Goal: Task Accomplishment & Management: Use online tool/utility

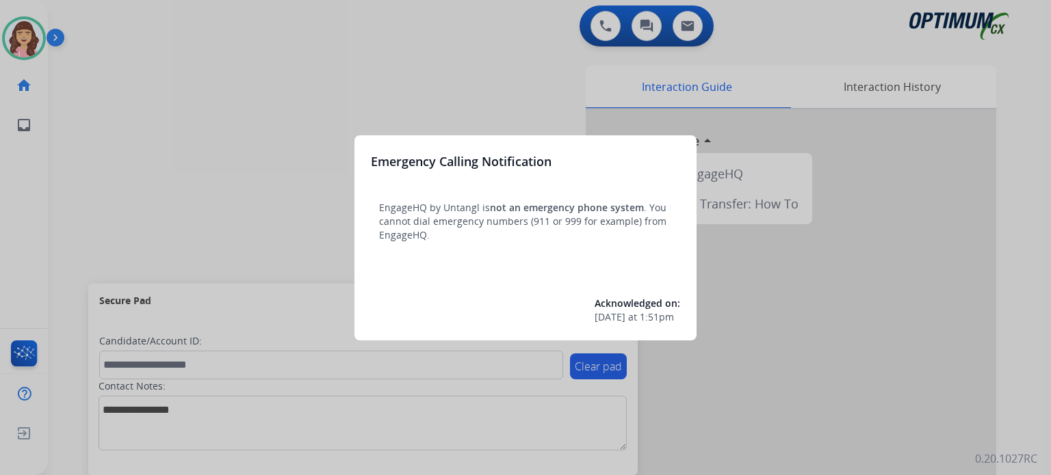
click at [525, 75] on div at bounding box center [525, 237] width 1051 height 475
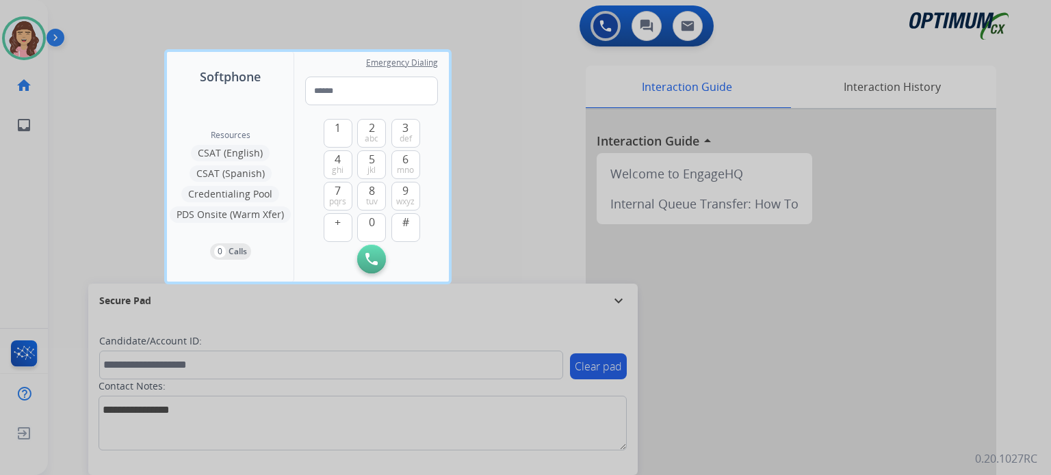
click at [525, 75] on div at bounding box center [525, 237] width 1051 height 475
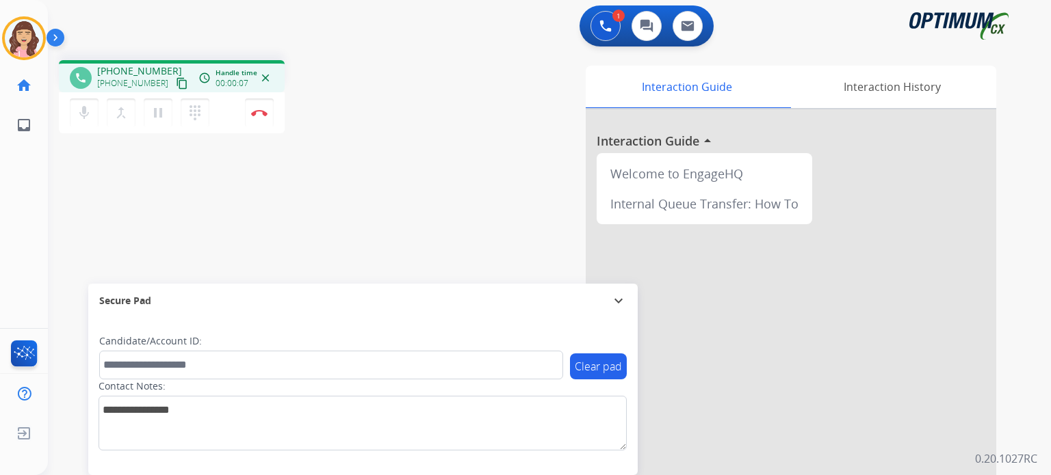
click at [176, 83] on mat-icon "content_copy" at bounding box center [182, 83] width 12 height 12
click at [259, 114] on img at bounding box center [259, 112] width 16 height 7
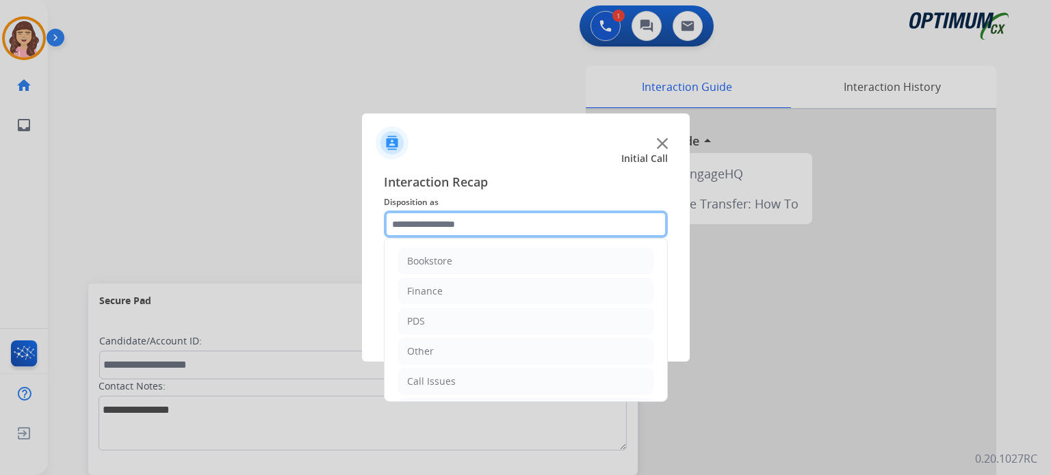
click at [485, 227] on input "text" at bounding box center [526, 224] width 284 height 27
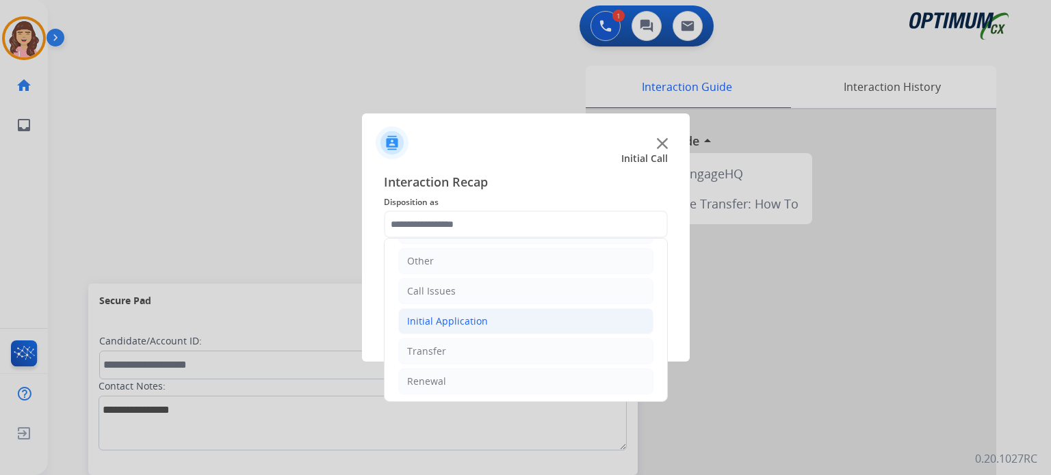
click at [465, 322] on div "Initial Application" at bounding box center [447, 322] width 81 height 14
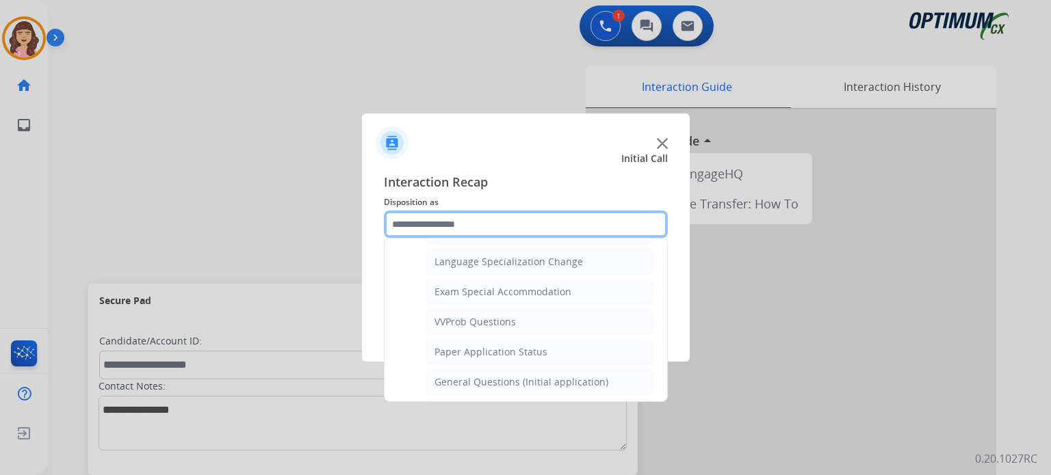
scroll to position [662, 0]
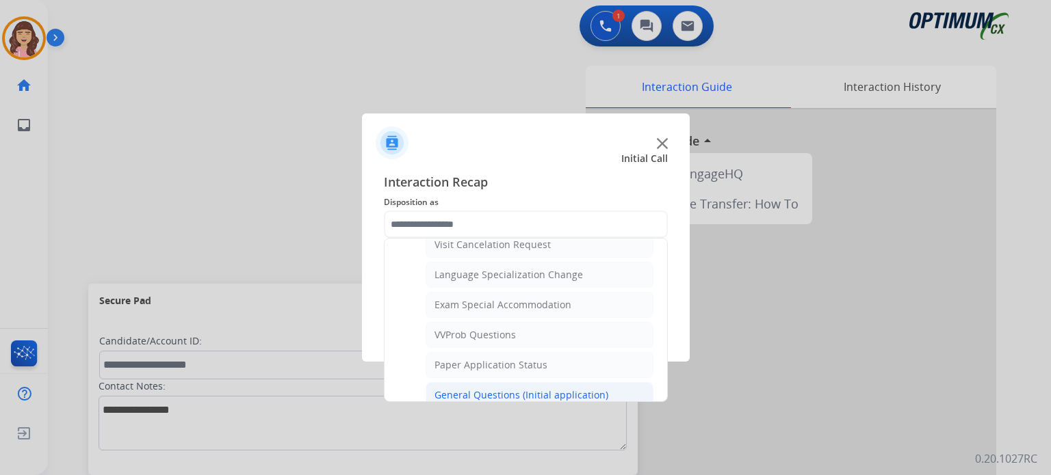
click at [488, 389] on div "General Questions (Initial application)" at bounding box center [521, 396] width 174 height 14
type input "**********"
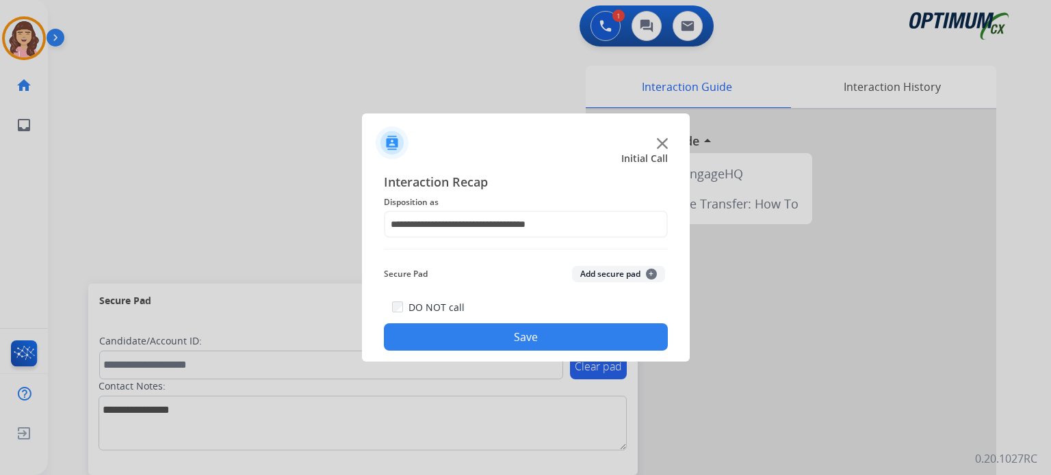
click at [531, 344] on button "Save" at bounding box center [526, 337] width 284 height 27
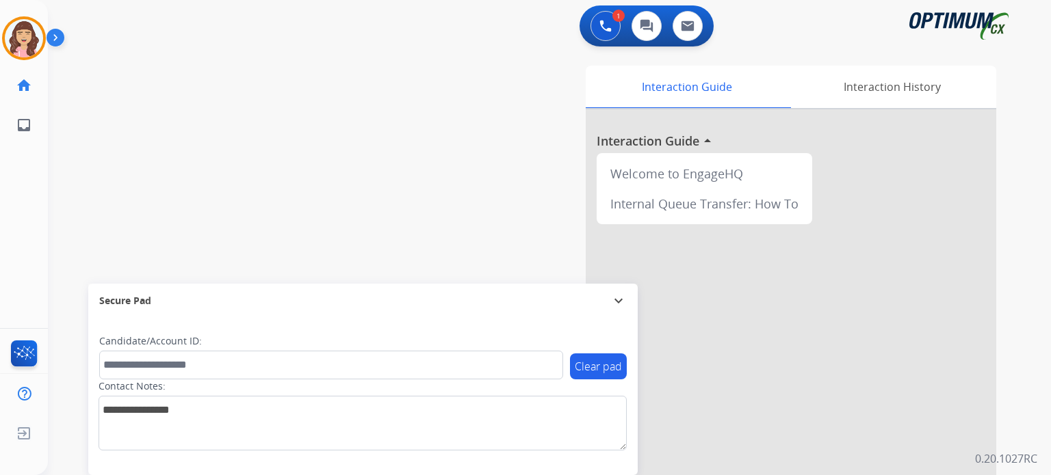
click at [733, 391] on div at bounding box center [791, 364] width 410 height 510
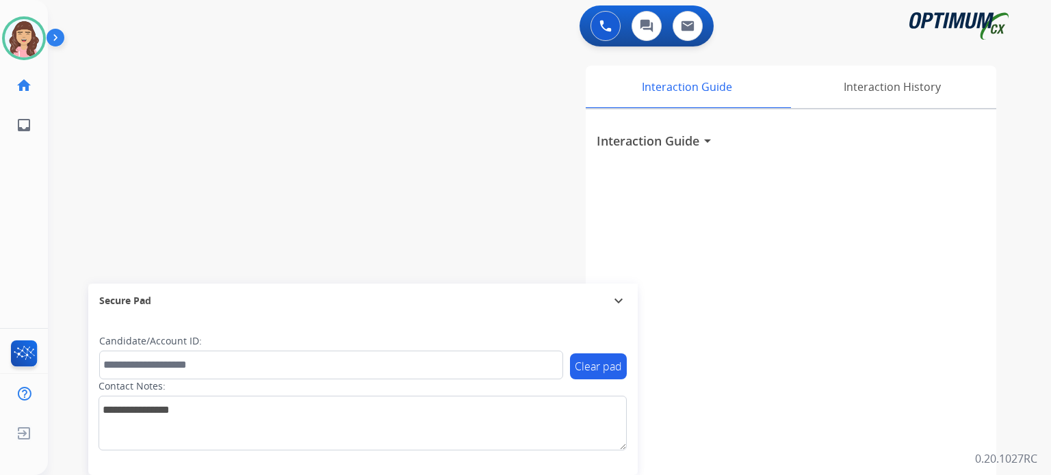
click at [833, 437] on div "Interaction Guide arrow_drop_down" at bounding box center [791, 364] width 410 height 510
click at [126, 129] on div "swap_horiz Break voice bridge close_fullscreen Connect 3-Way Call merge_type Se…" at bounding box center [533, 334] width 970 height 570
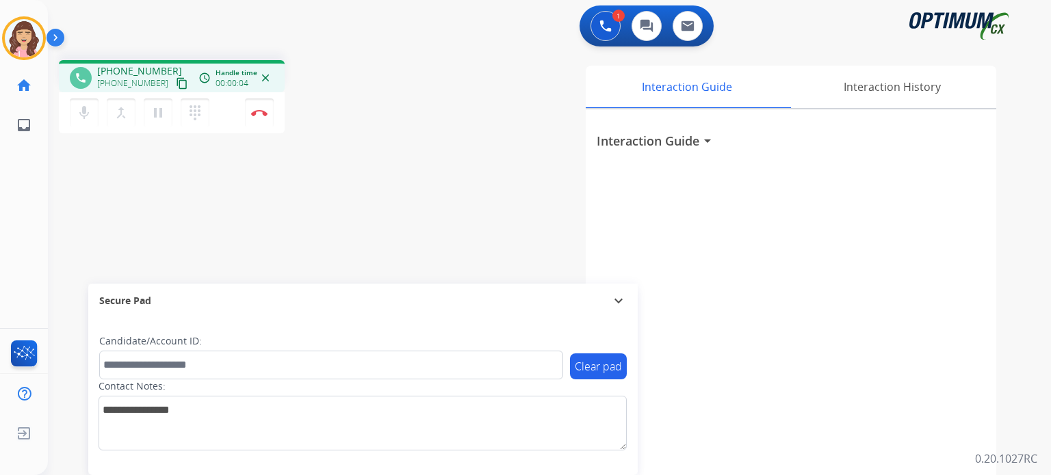
click at [176, 79] on mat-icon "content_copy" at bounding box center [182, 83] width 12 height 12
click at [254, 116] on img at bounding box center [259, 112] width 16 height 7
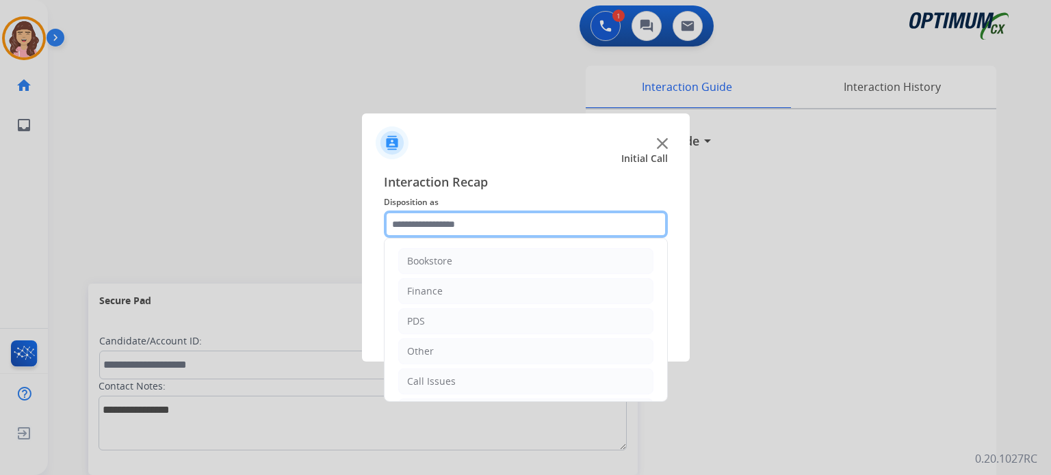
click at [477, 221] on input "text" at bounding box center [526, 224] width 284 height 27
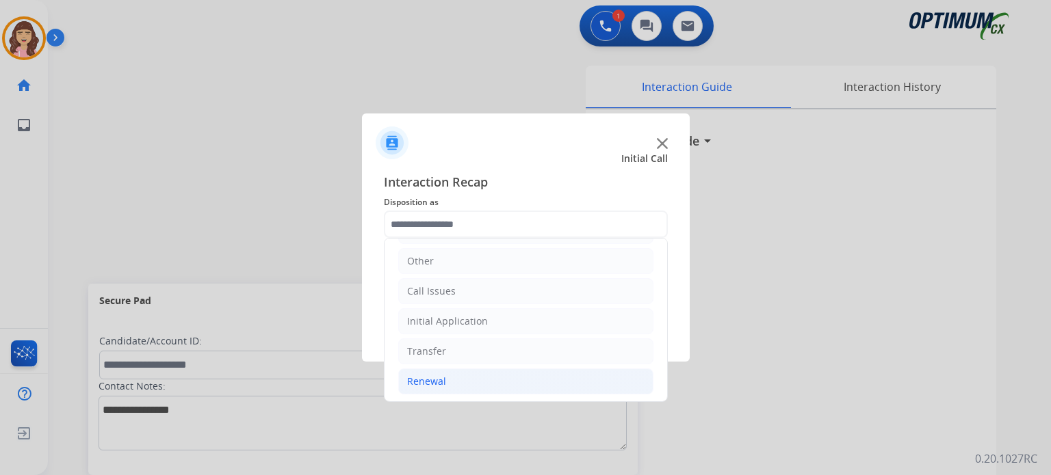
click at [447, 376] on li "Renewal" at bounding box center [525, 382] width 255 height 26
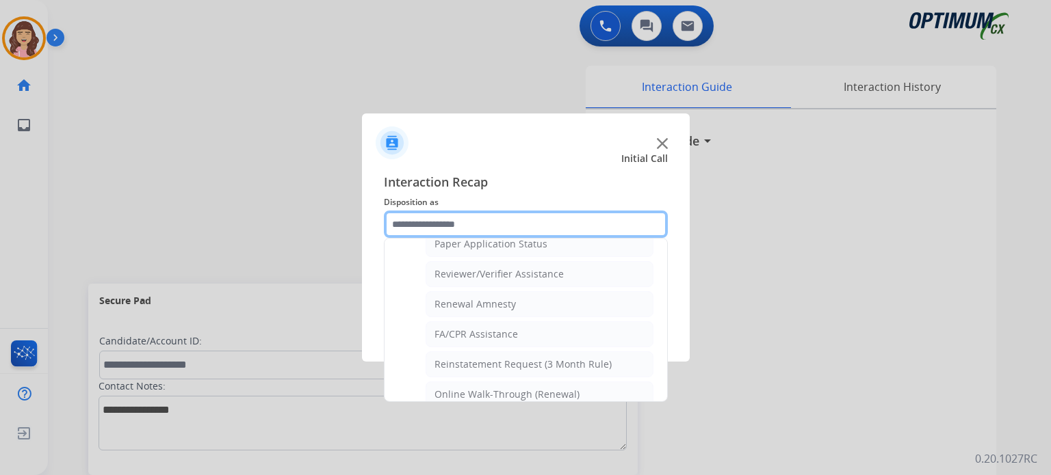
scroll to position [522, 0]
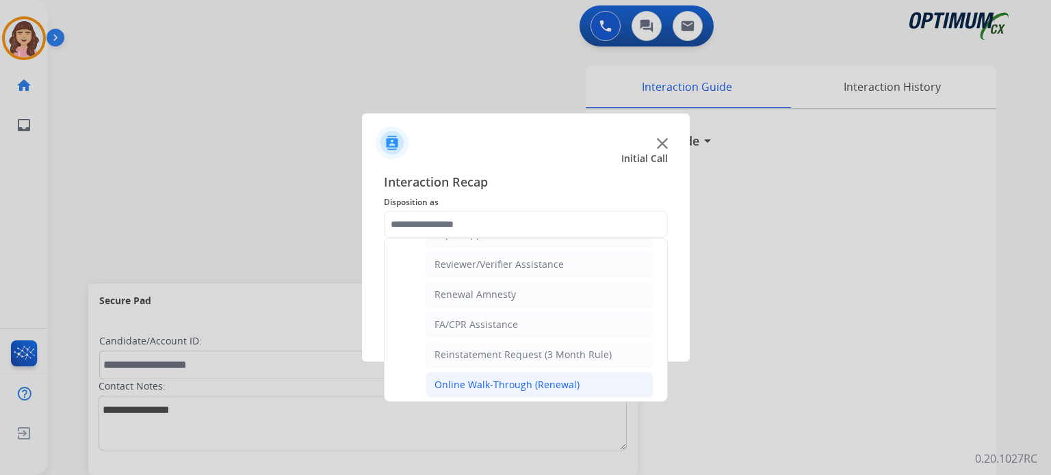
click at [520, 383] on div "Online Walk-Through (Renewal)" at bounding box center [506, 385] width 145 height 14
type input "**********"
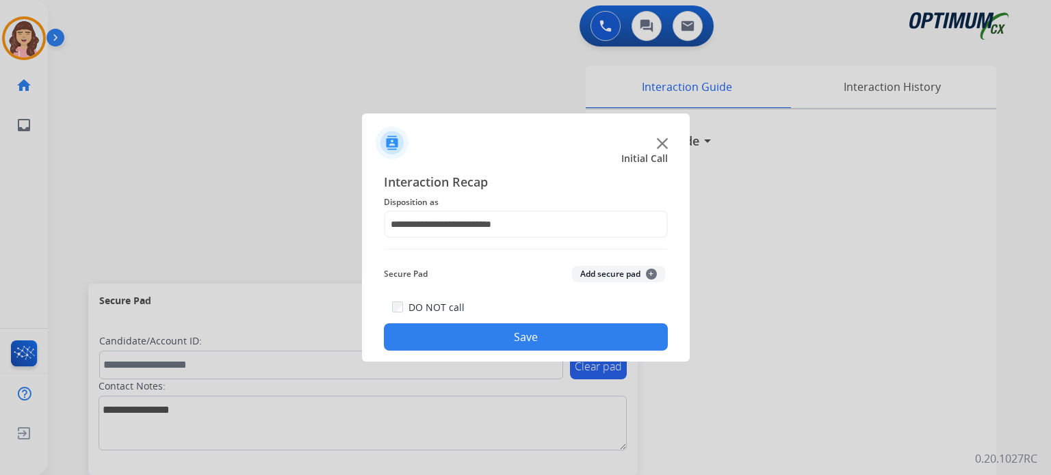
click at [492, 334] on button "Save" at bounding box center [526, 337] width 284 height 27
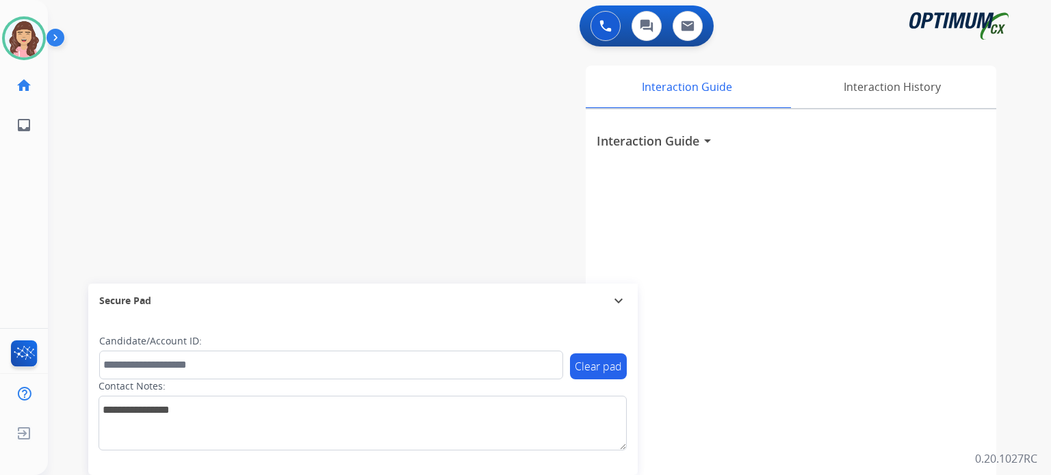
click at [258, 73] on div "swap_horiz Break voice bridge close_fullscreen Connect 3-Way Call merge_type Se…" at bounding box center [533, 334] width 970 height 570
click at [471, 167] on div "Interaction Guide Interaction History Interaction Guide arrow_drop_down" at bounding box center [708, 343] width 575 height 554
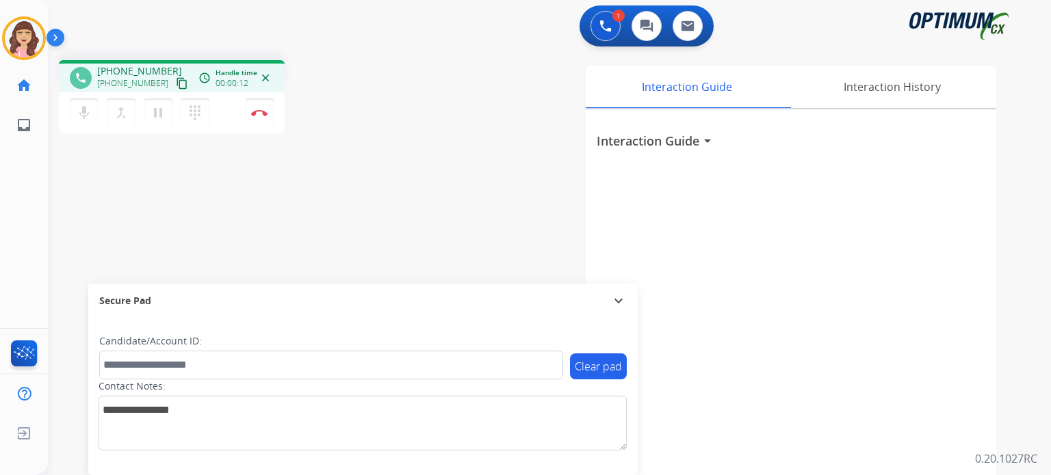
click at [176, 81] on mat-icon "content_copy" at bounding box center [182, 83] width 12 height 12
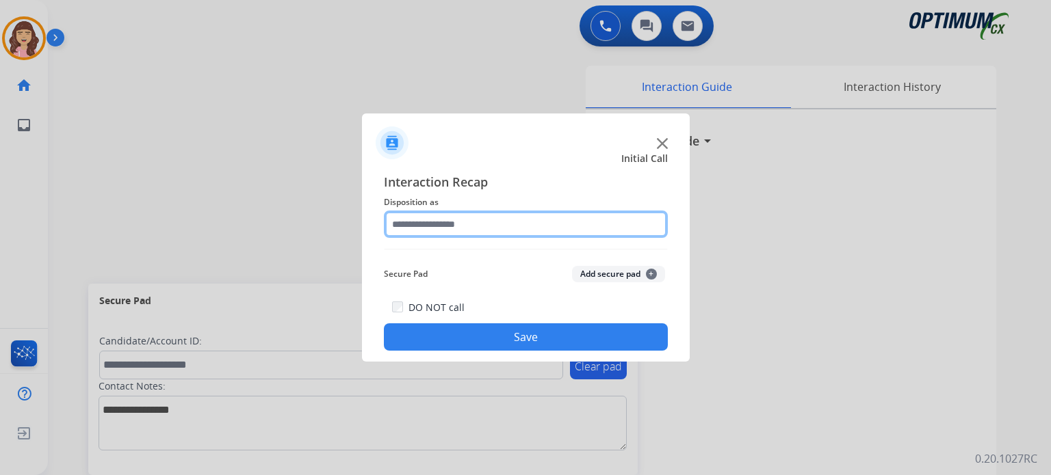
click at [466, 216] on input "text" at bounding box center [526, 224] width 284 height 27
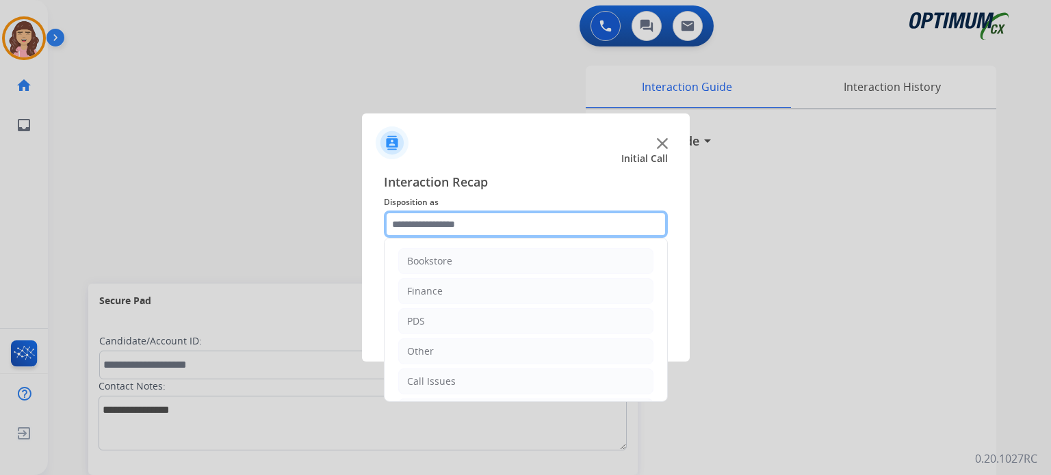
scroll to position [90, 0]
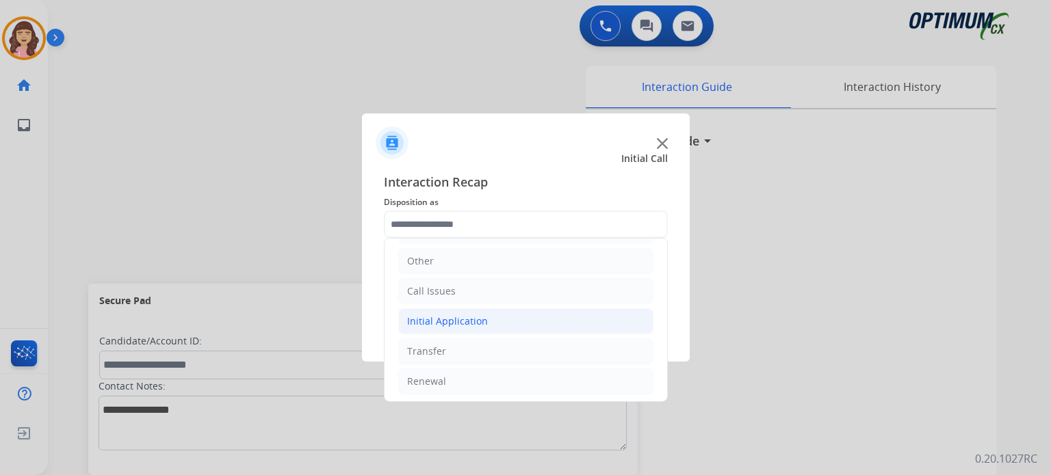
click at [496, 317] on li "Initial Application" at bounding box center [525, 321] width 255 height 26
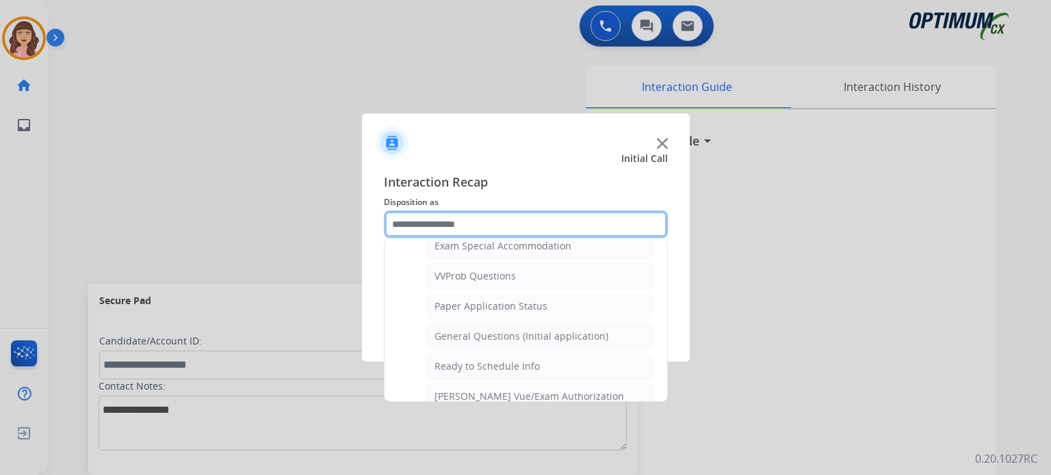
scroll to position [705, 0]
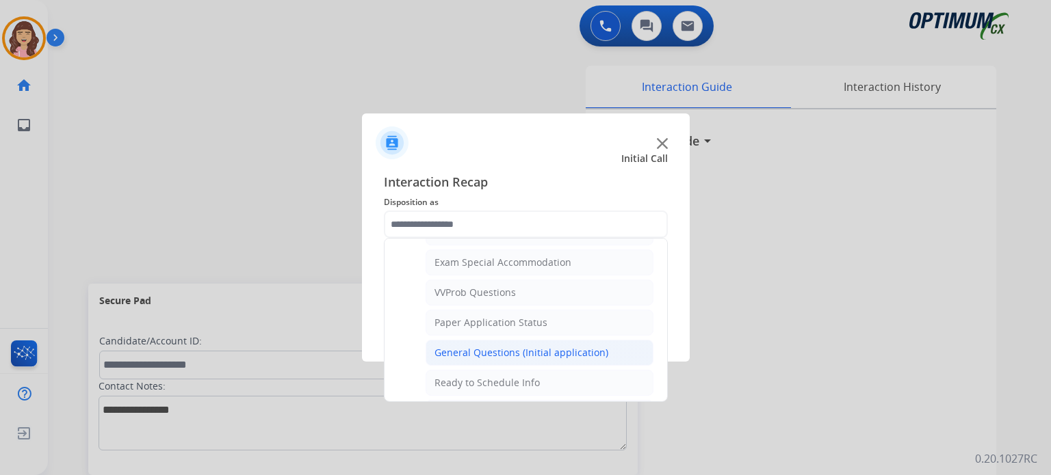
click at [494, 346] on div "General Questions (Initial application)" at bounding box center [521, 353] width 174 height 14
type input "**********"
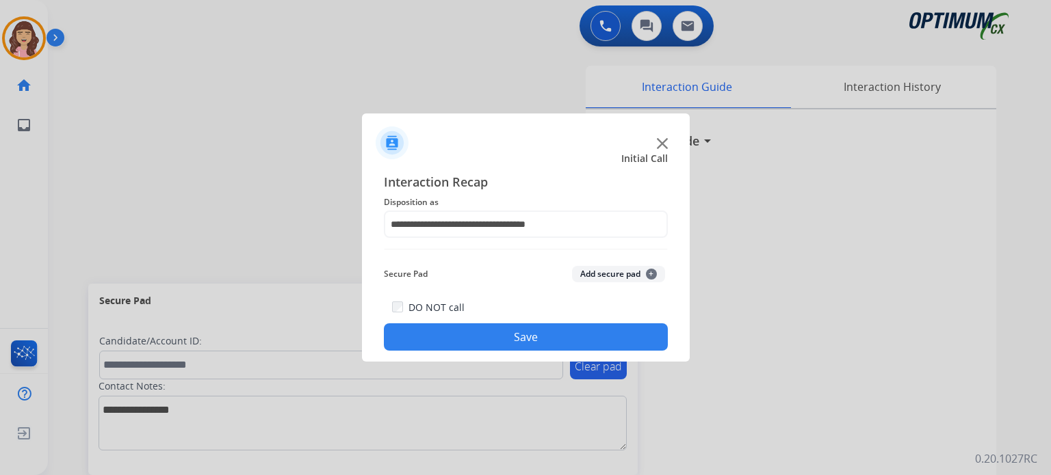
click at [550, 339] on button "Save" at bounding box center [526, 337] width 284 height 27
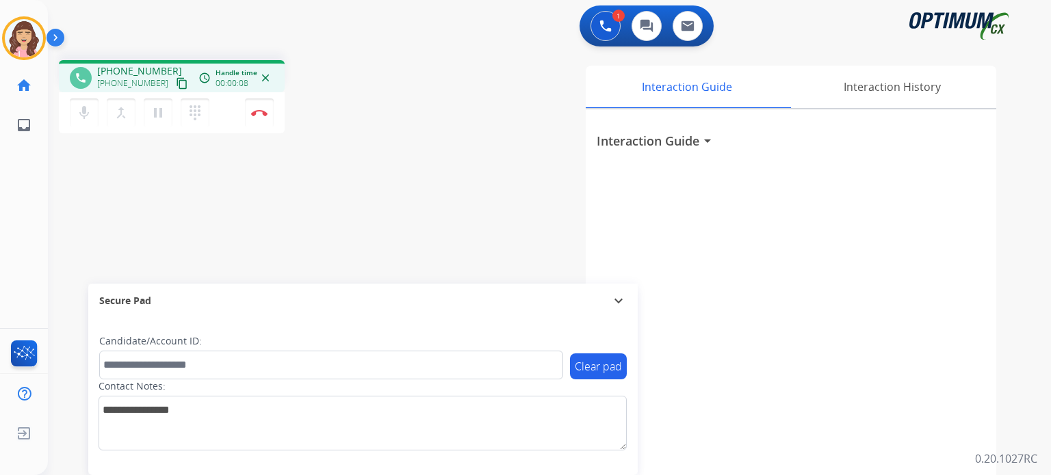
click at [176, 86] on mat-icon "content_copy" at bounding box center [182, 83] width 12 height 12
click at [261, 117] on button "Disconnect" at bounding box center [259, 113] width 29 height 29
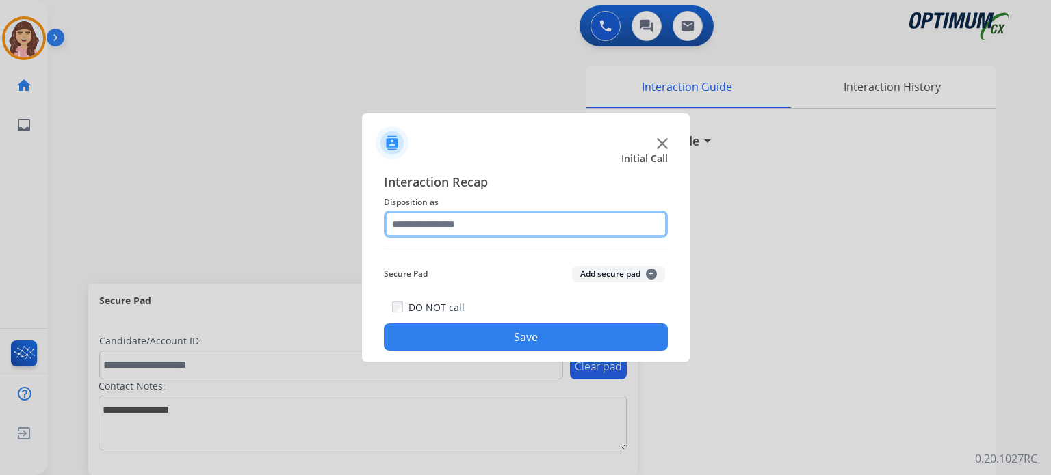
click at [528, 222] on input "text" at bounding box center [526, 224] width 284 height 27
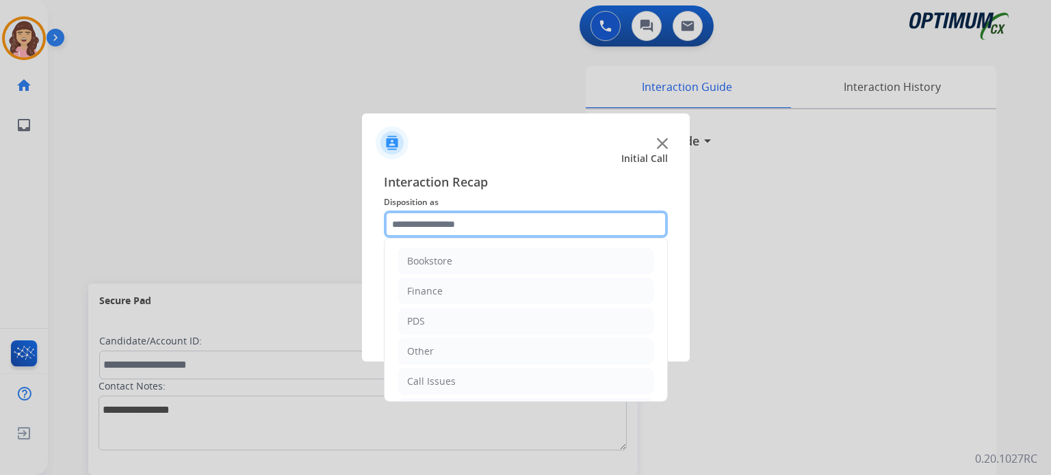
scroll to position [90, 0]
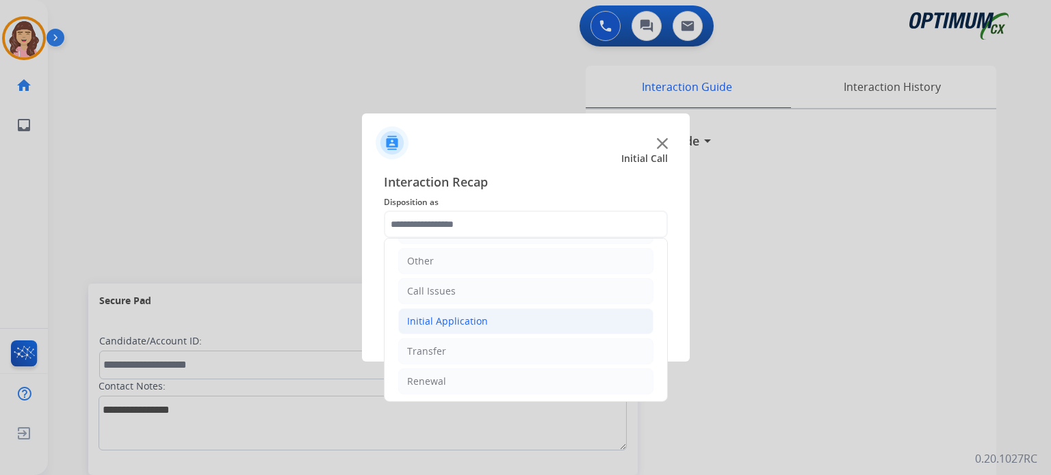
click at [468, 315] on div "Initial Application" at bounding box center [447, 322] width 81 height 14
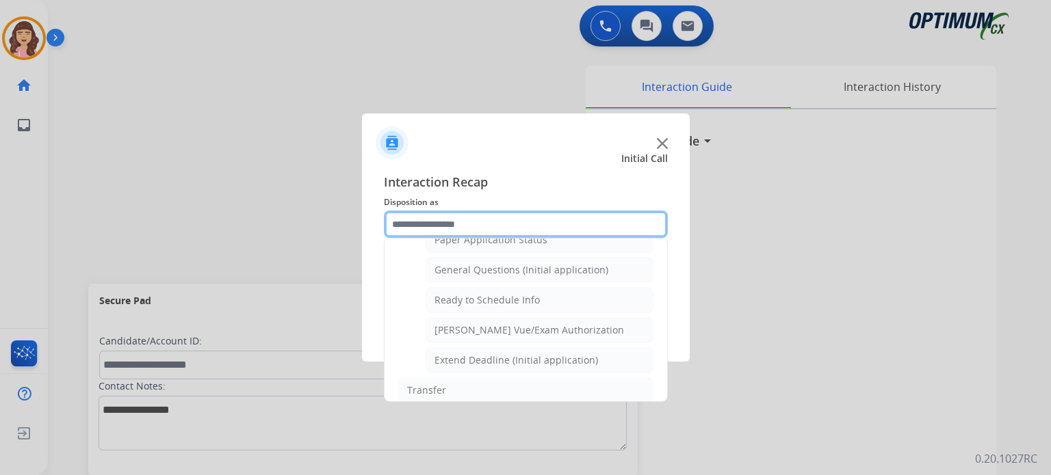
scroll to position [783, 0]
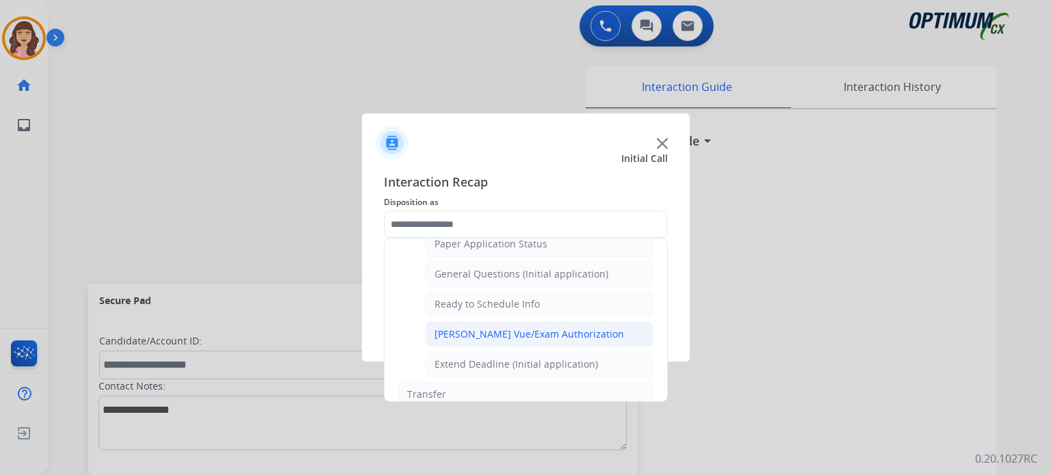
click at [537, 328] on div "[PERSON_NAME] Vue/Exam Authorization" at bounding box center [528, 335] width 189 height 14
type input "**********"
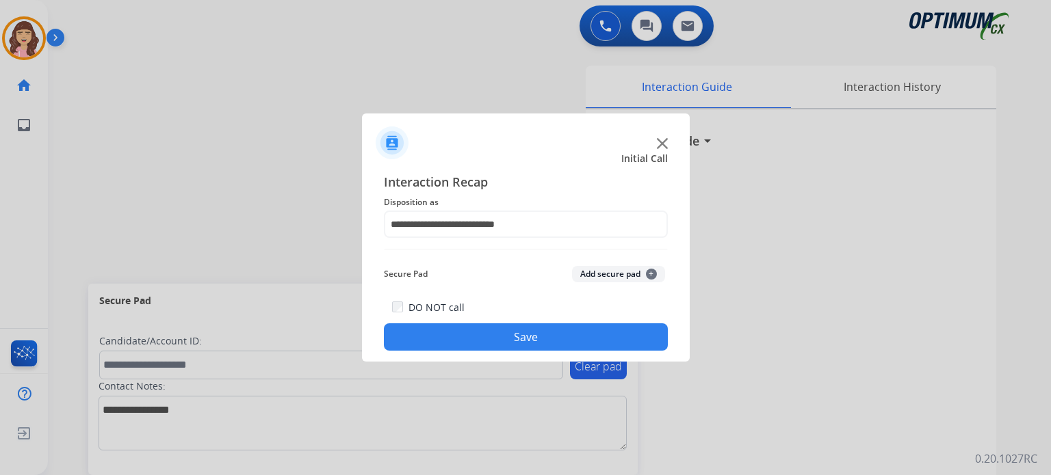
click at [524, 344] on button "Save" at bounding box center [526, 337] width 284 height 27
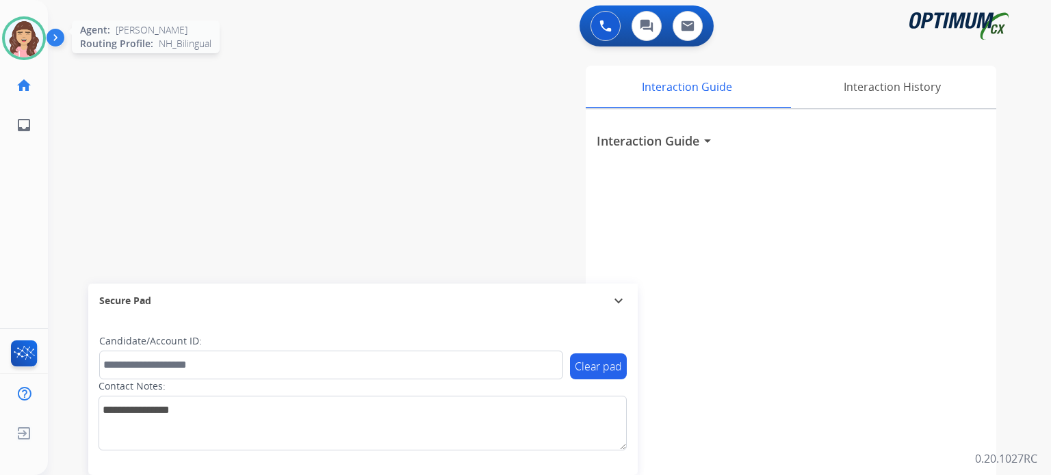
click at [29, 50] on img at bounding box center [24, 38] width 38 height 38
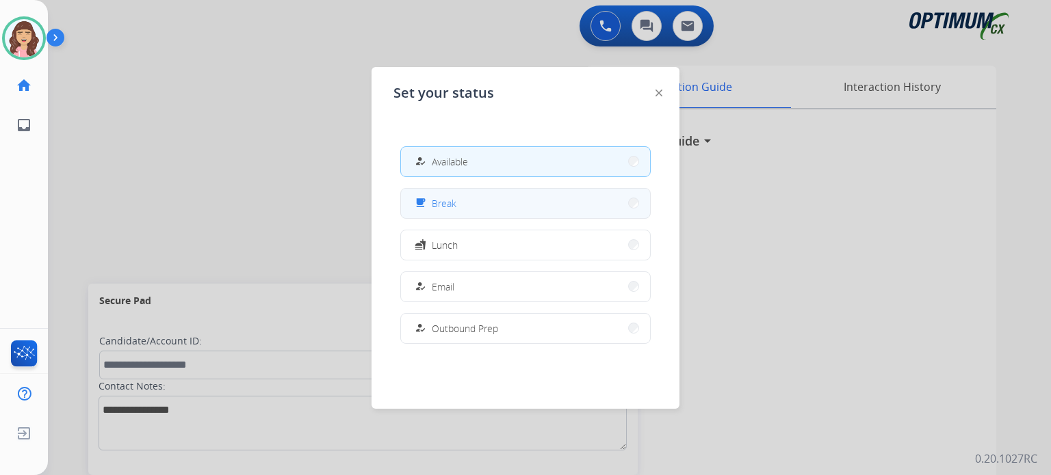
click at [451, 200] on span "Break" at bounding box center [444, 203] width 25 height 14
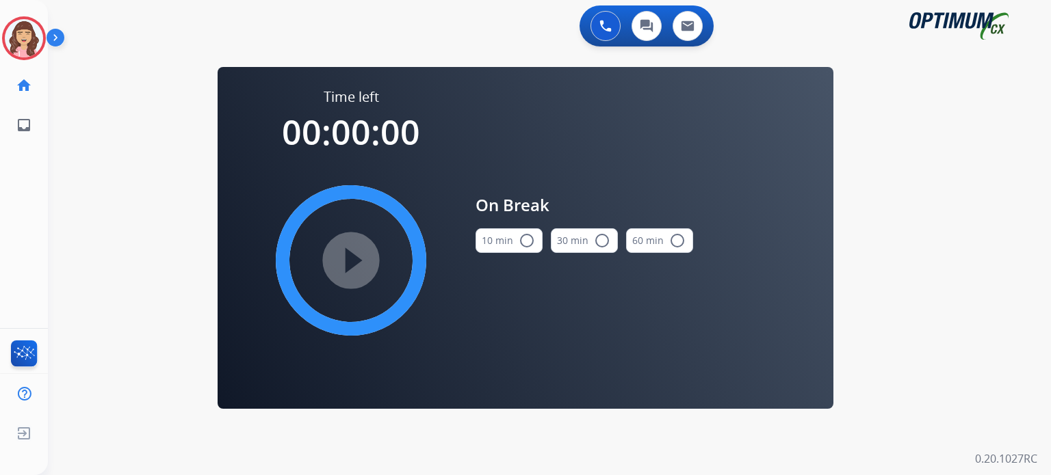
click at [527, 246] on mat-icon "radio_button_unchecked" at bounding box center [526, 241] width 16 height 16
click at [350, 269] on mat-icon "play_circle_filled" at bounding box center [351, 260] width 16 height 16
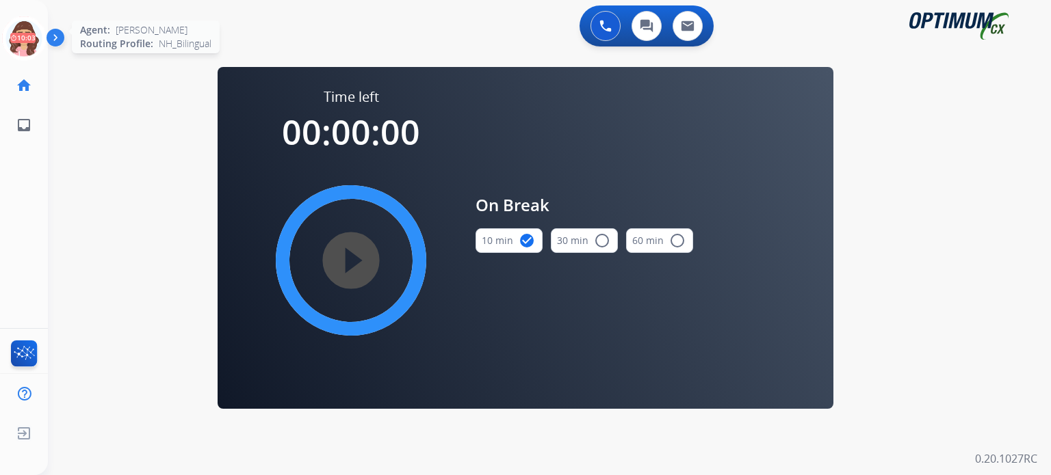
click at [19, 33] on icon at bounding box center [24, 38] width 44 height 44
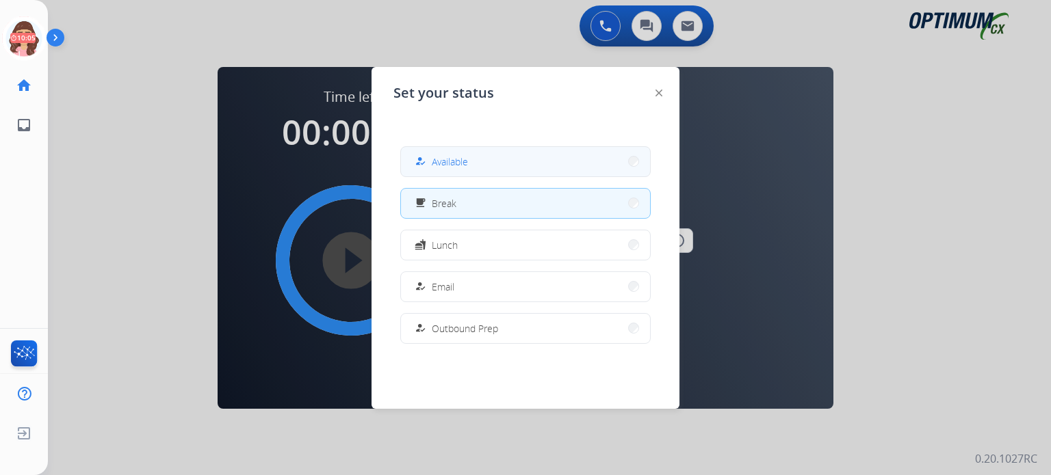
click at [458, 156] on span "Available" at bounding box center [450, 162] width 36 height 14
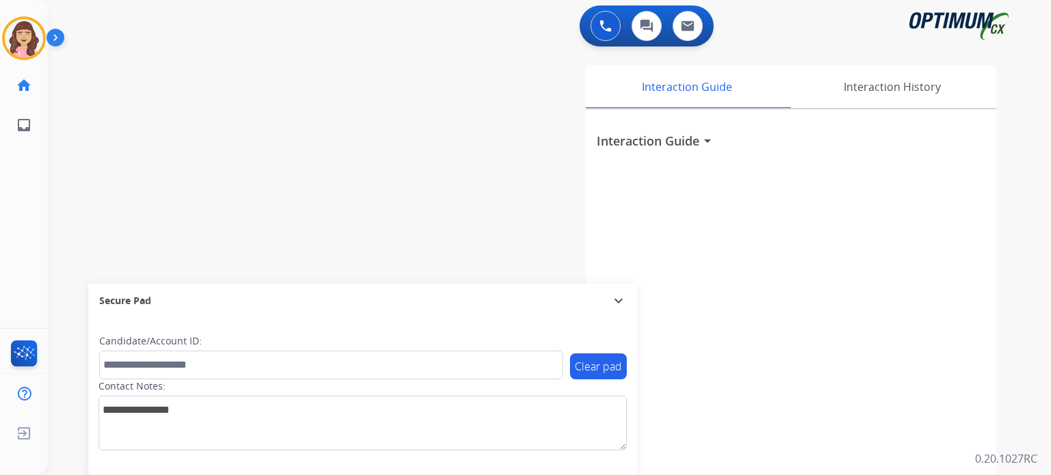
click at [211, 181] on div "swap_horiz Break voice bridge close_fullscreen Connect 3-Way Call merge_type Se…" at bounding box center [533, 334] width 970 height 570
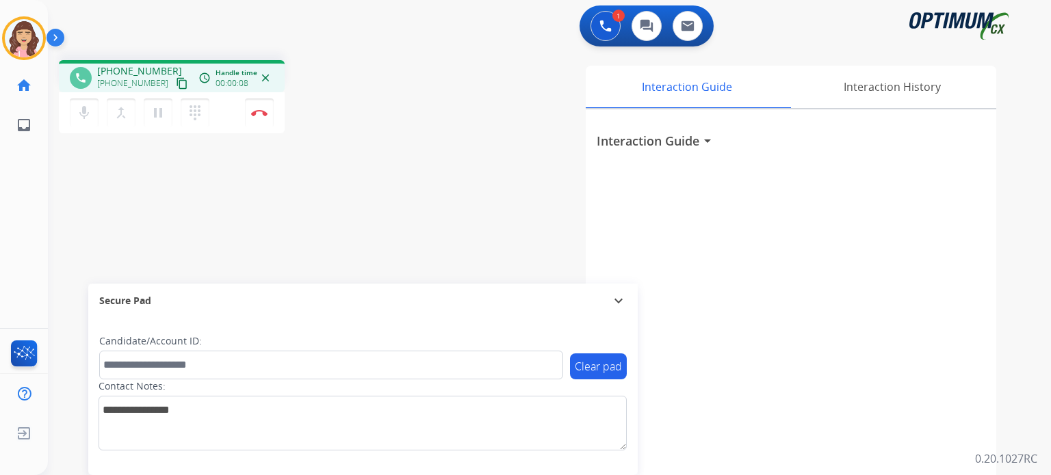
click at [176, 82] on mat-icon "content_copy" at bounding box center [182, 83] width 12 height 12
click at [259, 118] on button "Disconnect" at bounding box center [259, 113] width 29 height 29
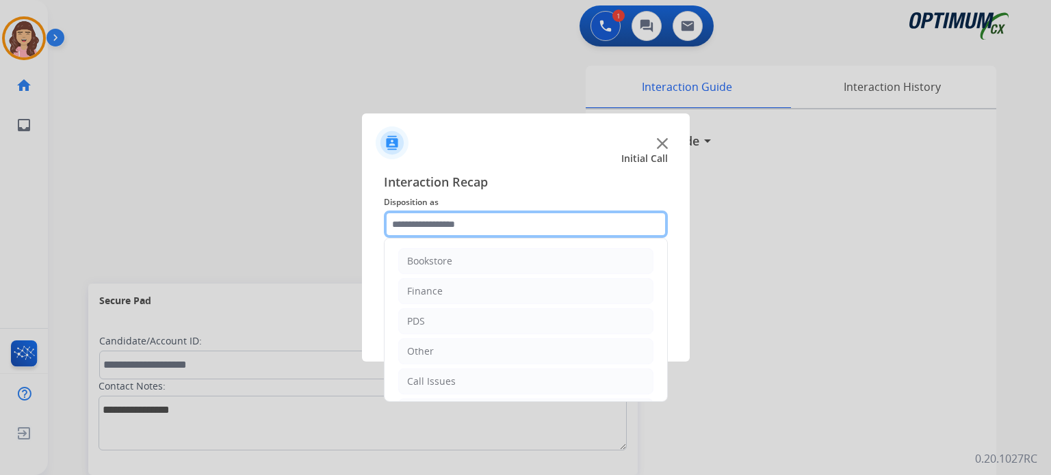
click at [497, 221] on input "text" at bounding box center [526, 224] width 284 height 27
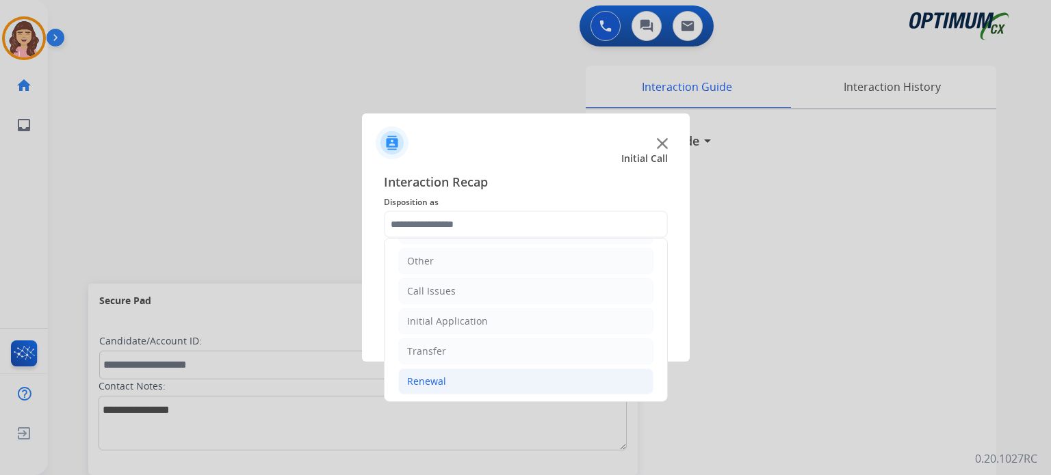
click at [443, 379] on div "Renewal" at bounding box center [426, 382] width 39 height 14
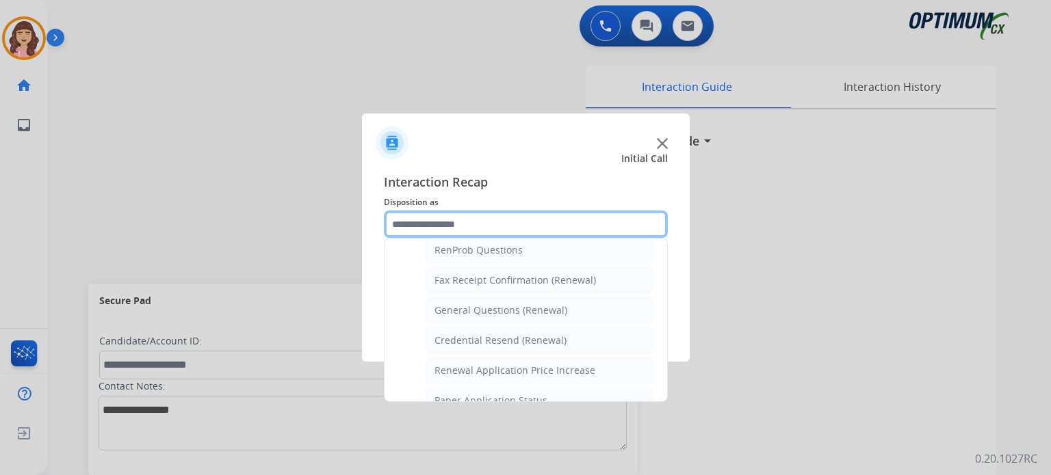
scroll to position [352, 0]
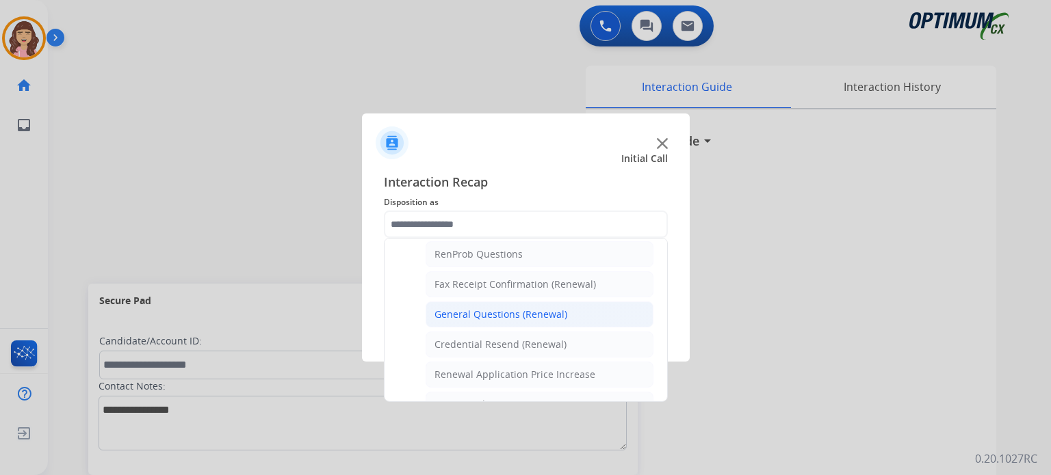
click at [512, 308] on div "General Questions (Renewal)" at bounding box center [500, 315] width 133 height 14
type input "**********"
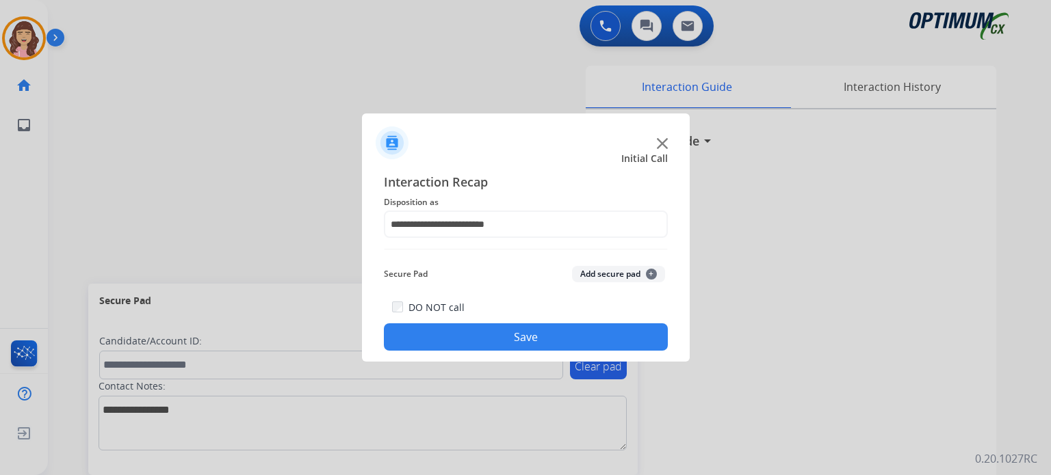
click at [528, 343] on button "Save" at bounding box center [526, 337] width 284 height 27
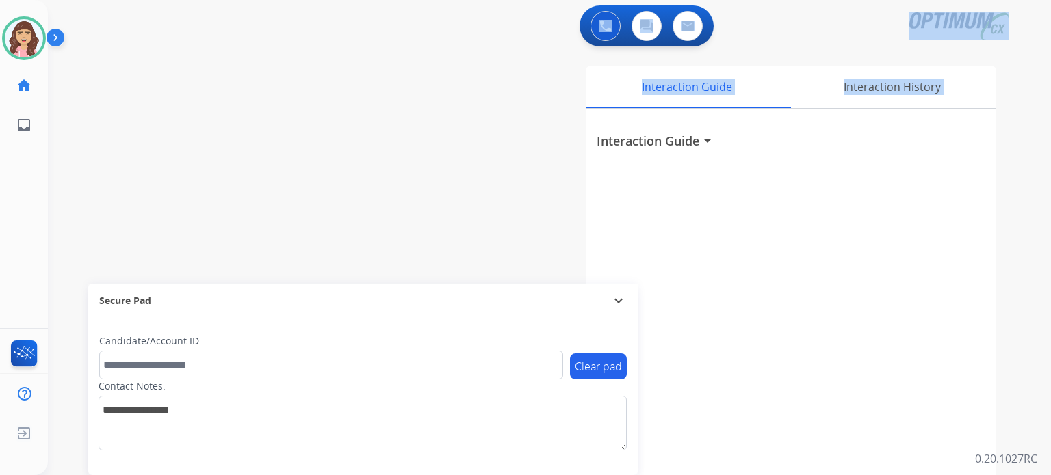
drag, startPoint x: 534, startPoint y: 202, endPoint x: 334, endPoint y: -16, distance: 296.3
click at [334, 0] on html "Outbound call Quit Outbound call Quit Schedule interaction + Add to my list Cus…" at bounding box center [525, 237] width 1051 height 475
click at [312, 133] on div "swap_horiz Break voice bridge close_fullscreen Connect 3-Way Call merge_type Se…" at bounding box center [533, 334] width 970 height 570
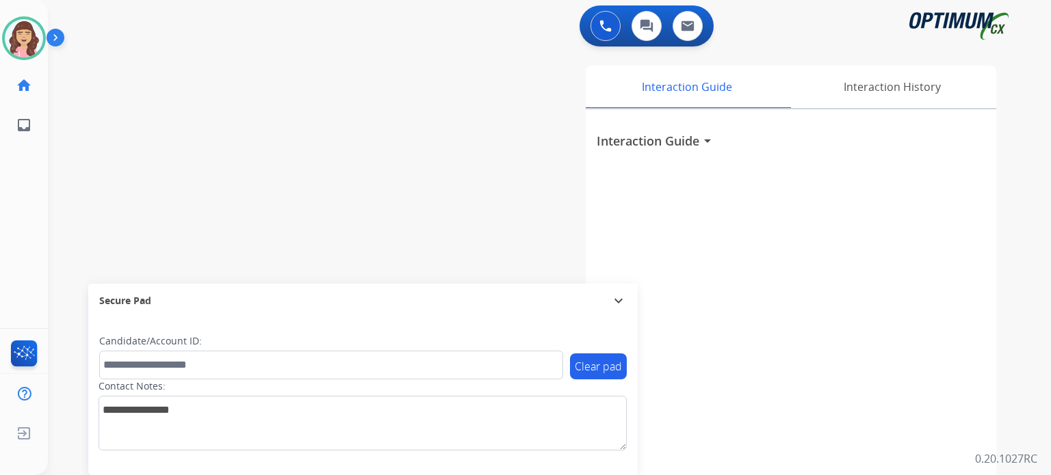
click at [459, 210] on div "Interaction Guide Interaction History Interaction Guide arrow_drop_down" at bounding box center [708, 343] width 575 height 554
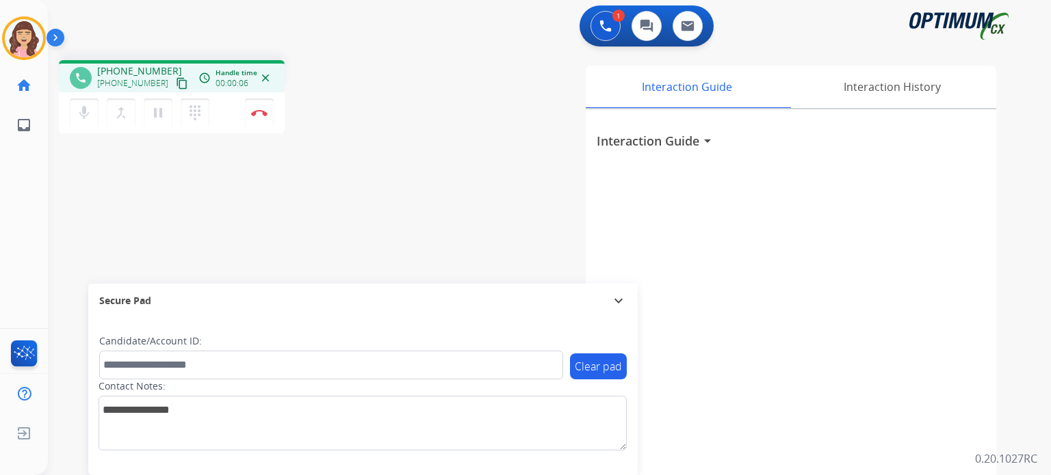
click at [176, 84] on mat-icon "content_copy" at bounding box center [182, 83] width 12 height 12
click at [284, 265] on div "phone [PHONE_NUMBER] [PHONE_NUMBER] content_copy access_time Call metrics Queue…" at bounding box center [533, 334] width 970 height 570
click at [265, 114] on img at bounding box center [259, 112] width 16 height 7
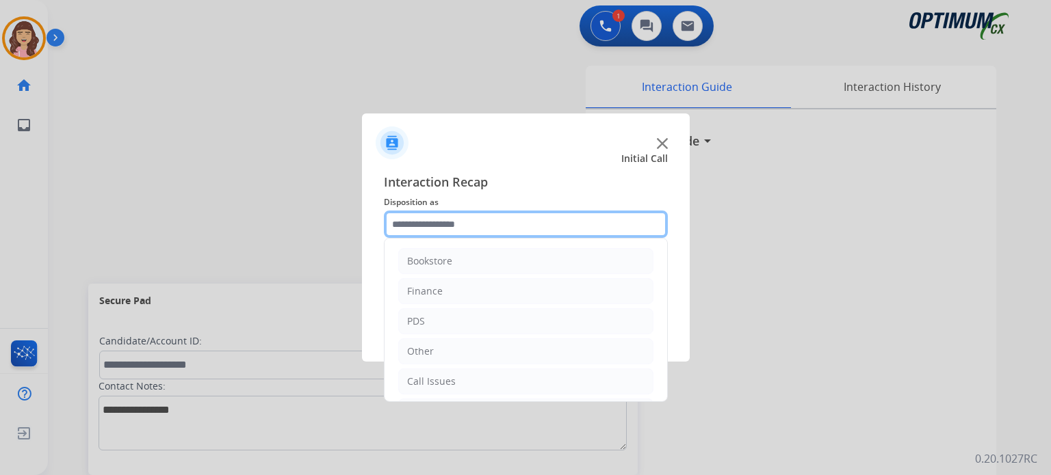
click at [506, 224] on input "text" at bounding box center [526, 224] width 284 height 27
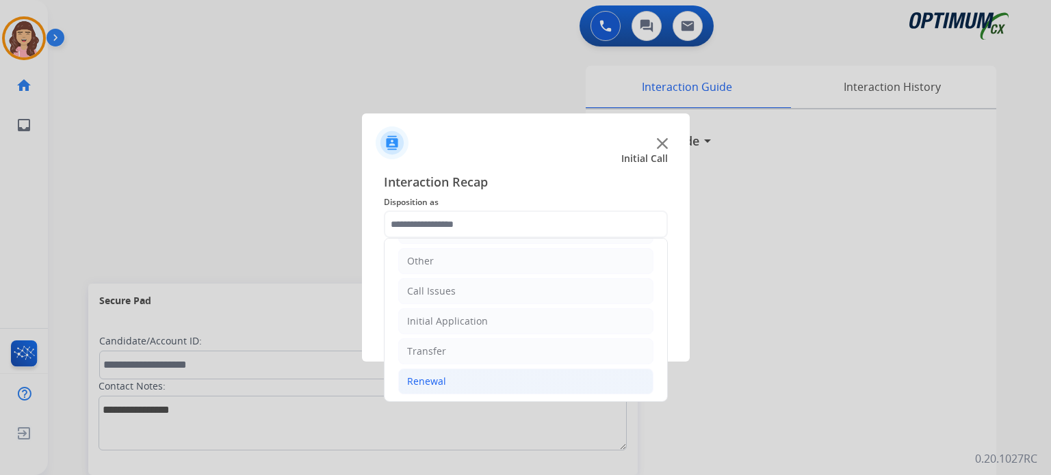
click at [430, 386] on li "Renewal" at bounding box center [525, 382] width 255 height 26
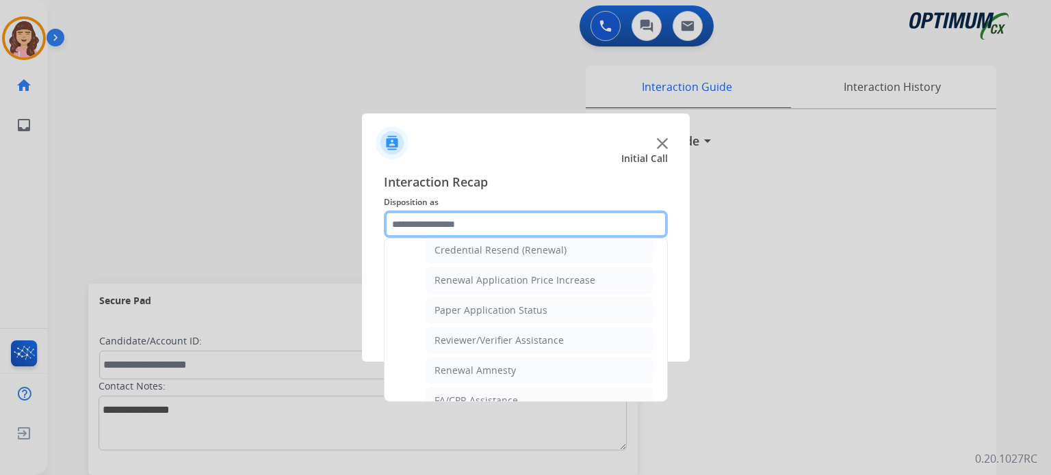
scroll to position [455, 0]
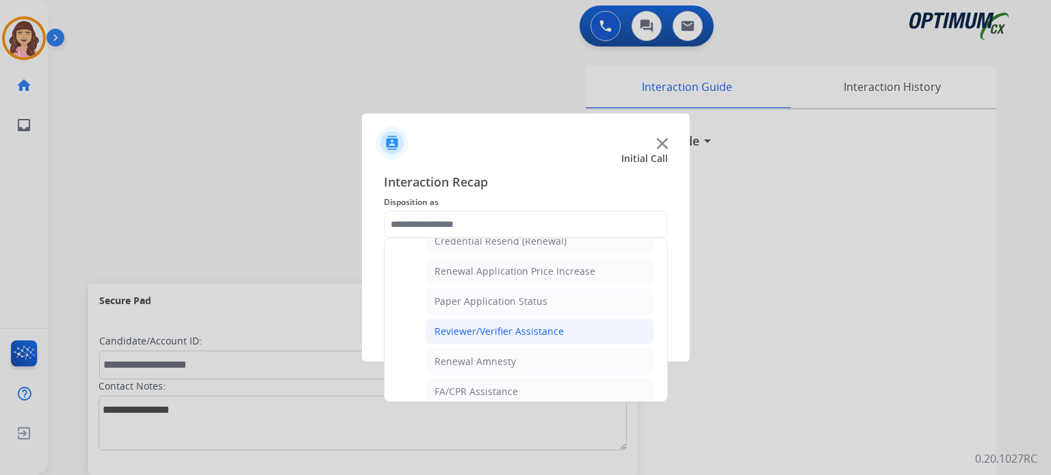
click at [529, 325] on div "Reviewer/Verifier Assistance" at bounding box center [498, 332] width 129 height 14
type input "**********"
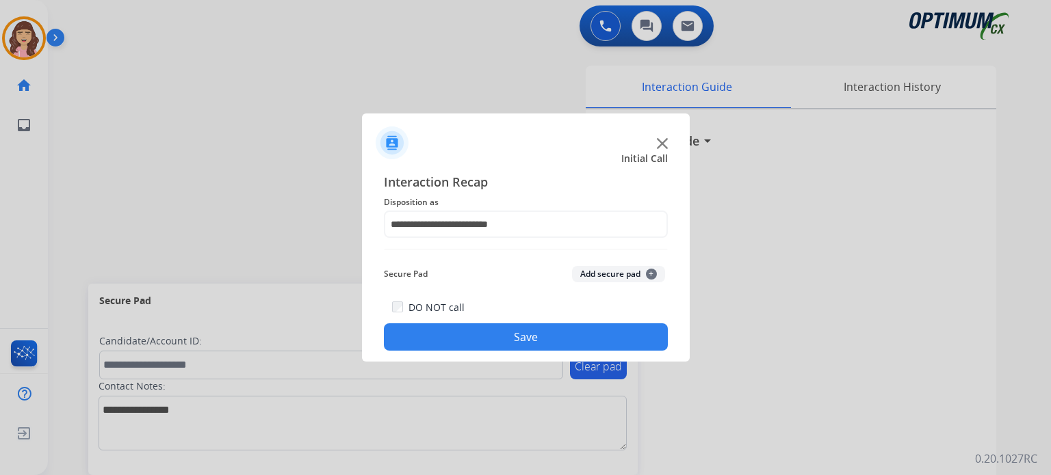
click at [509, 330] on button "Save" at bounding box center [526, 337] width 284 height 27
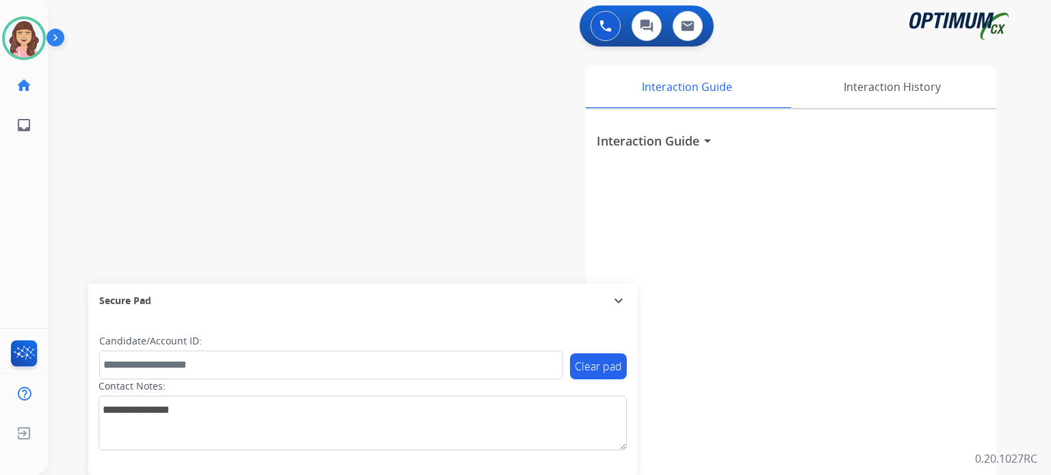
click at [146, 78] on div "swap_horiz Break voice bridge close_fullscreen Connect 3-Way Call merge_type Se…" at bounding box center [533, 334] width 970 height 570
click at [24, 37] on img at bounding box center [24, 38] width 38 height 38
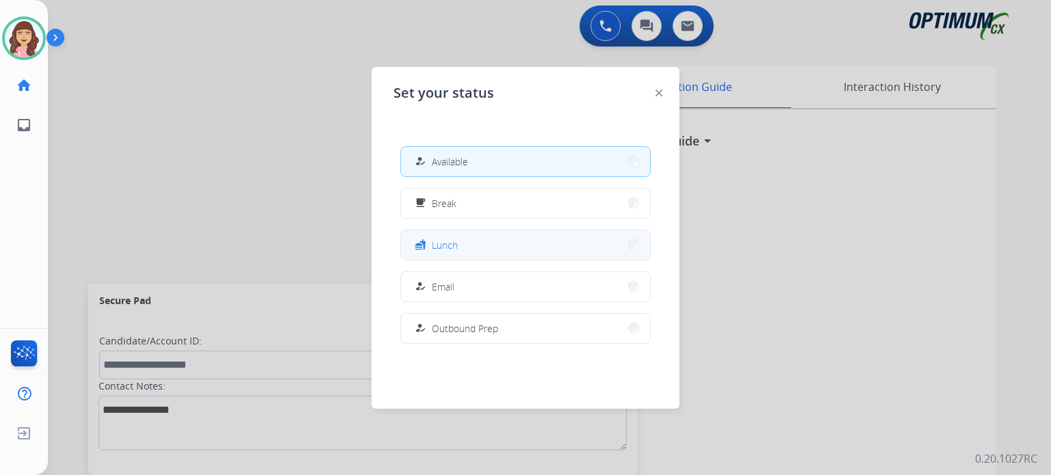
click at [438, 242] on span "Lunch" at bounding box center [445, 245] width 26 height 14
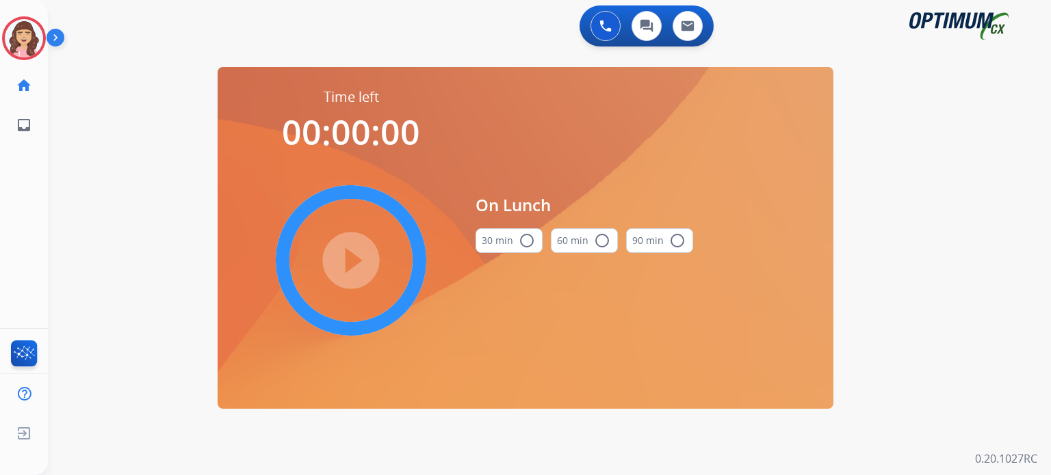
click at [530, 248] on mat-icon "radio_button_unchecked" at bounding box center [526, 241] width 16 height 16
click at [347, 257] on mat-icon "play_circle_filled" at bounding box center [351, 260] width 16 height 16
